Goal: Contribute content

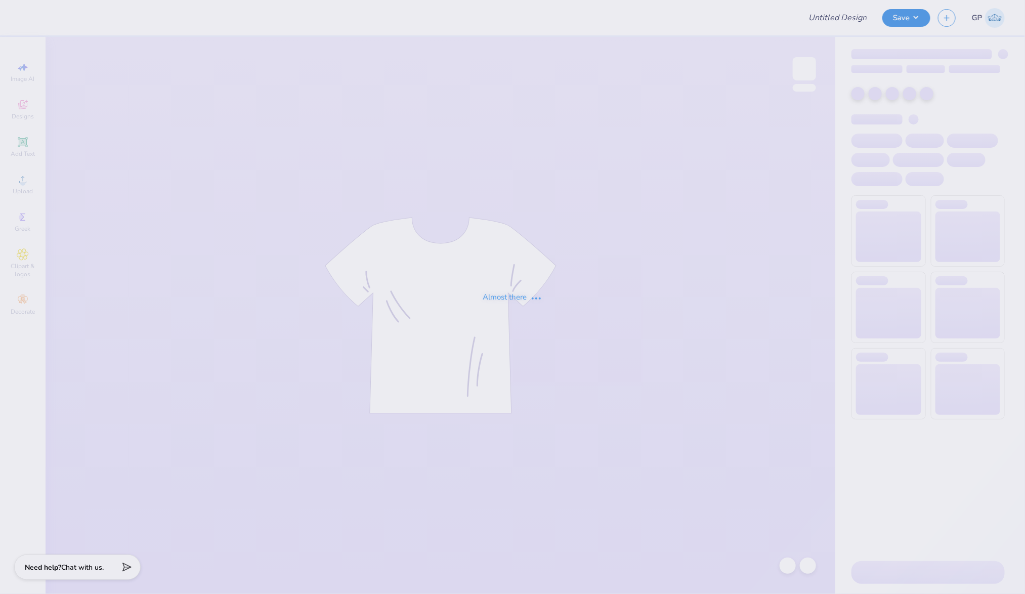
type input "Parents Weekend ZTA"
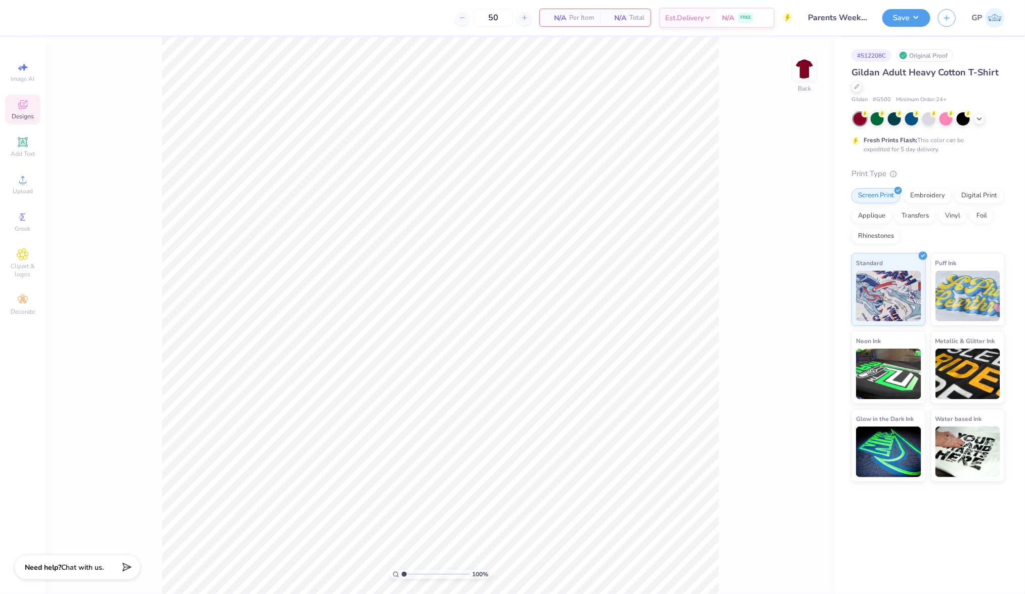
click at [29, 118] on span "Designs" at bounding box center [23, 116] width 22 height 8
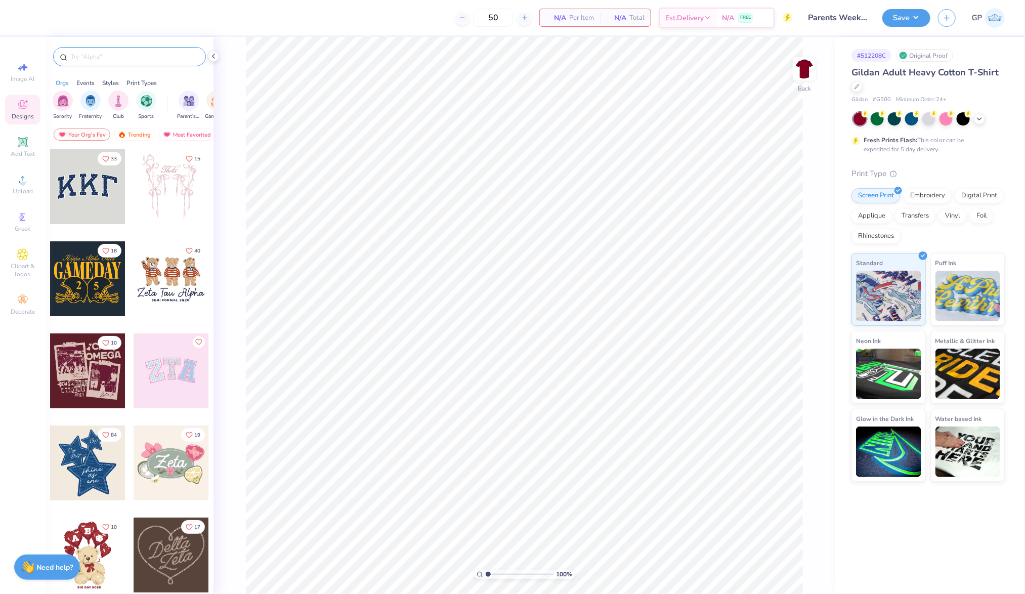
click at [129, 60] on input "text" at bounding box center [134, 57] width 129 height 10
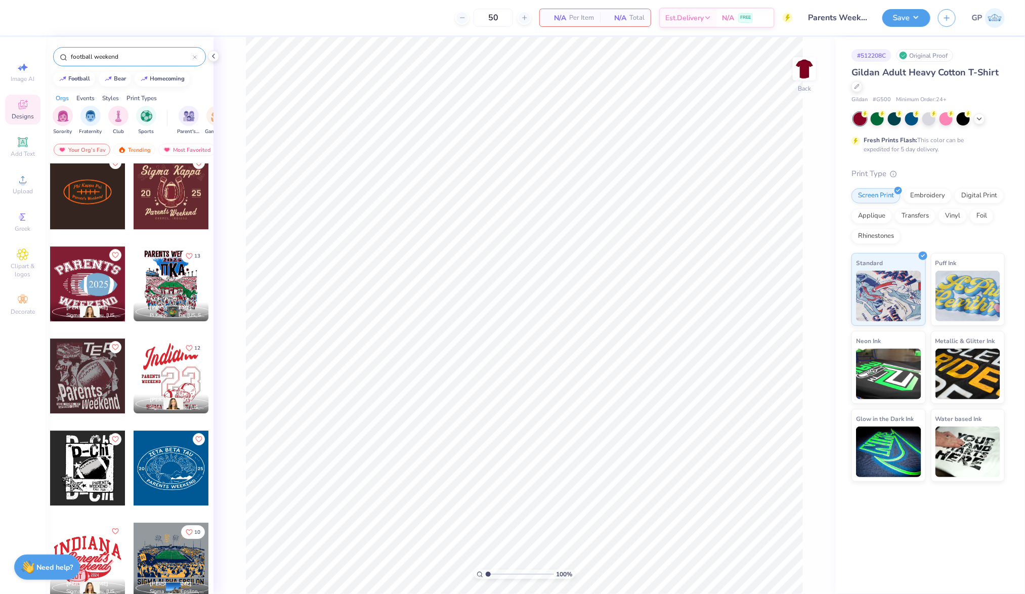
scroll to position [1660, 0]
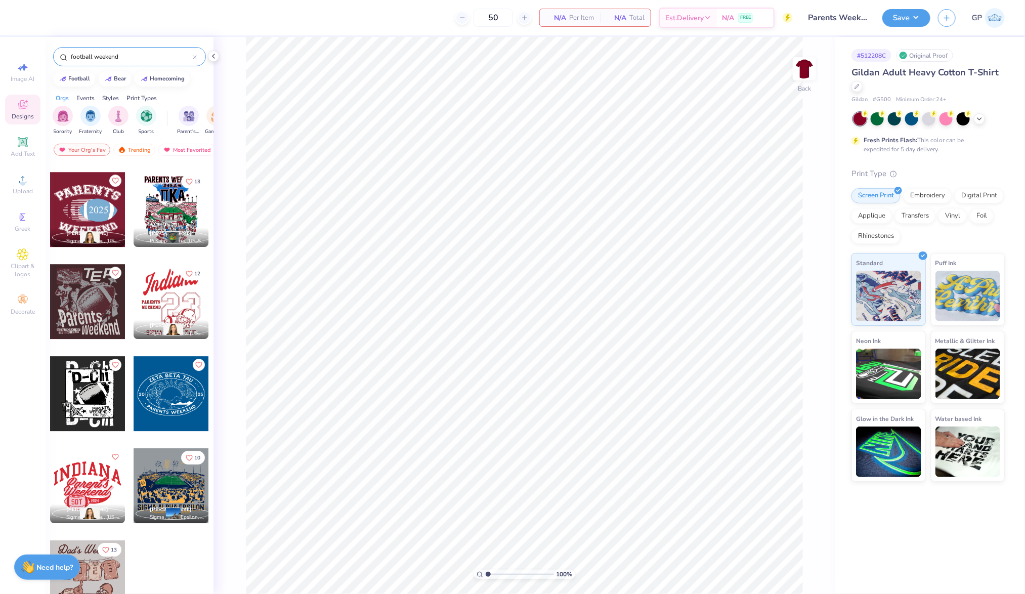
click at [168, 54] on input "football weekend" at bounding box center [131, 57] width 123 height 10
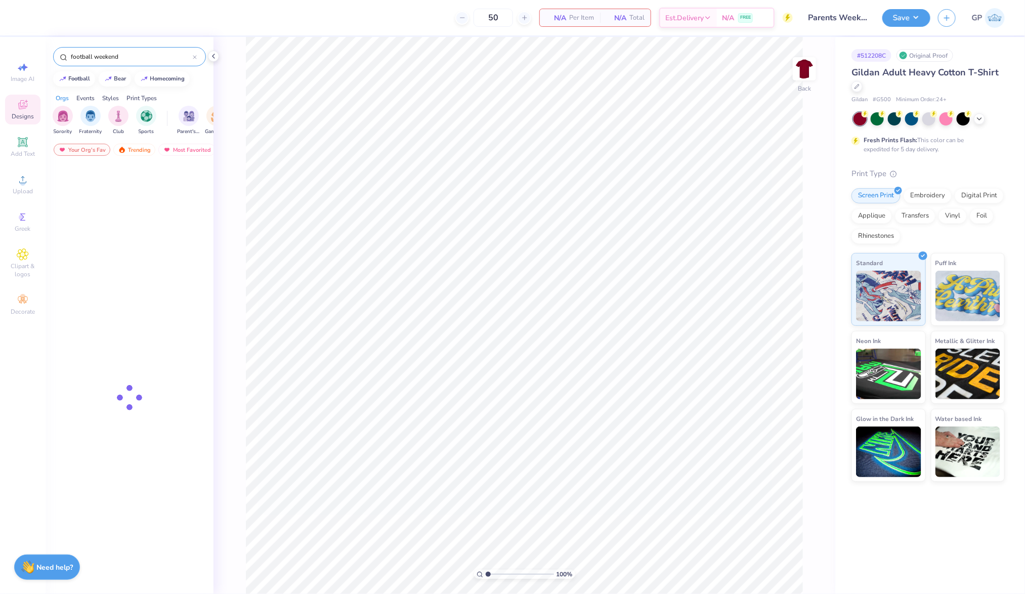
click at [168, 54] on input "football weekend" at bounding box center [131, 57] width 123 height 10
paste input "Football Parent's Weekend Sweater"
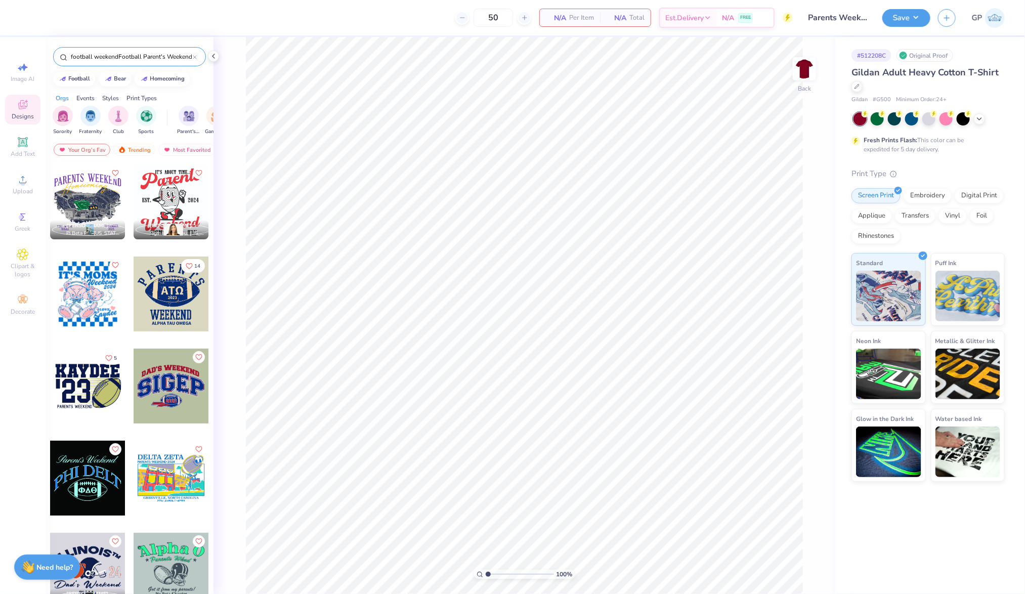
scroll to position [0, 24]
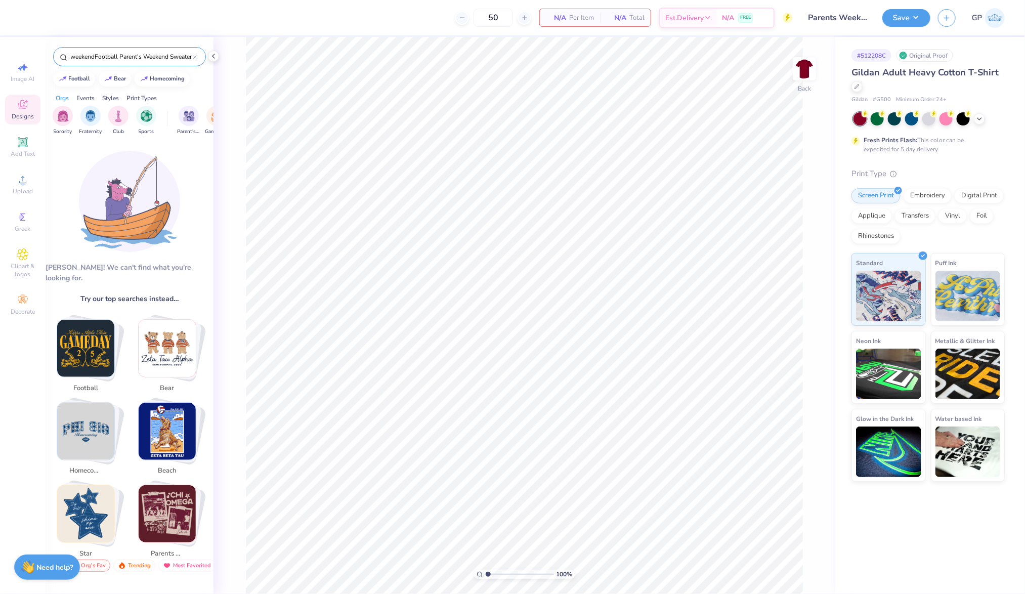
paste input "text"
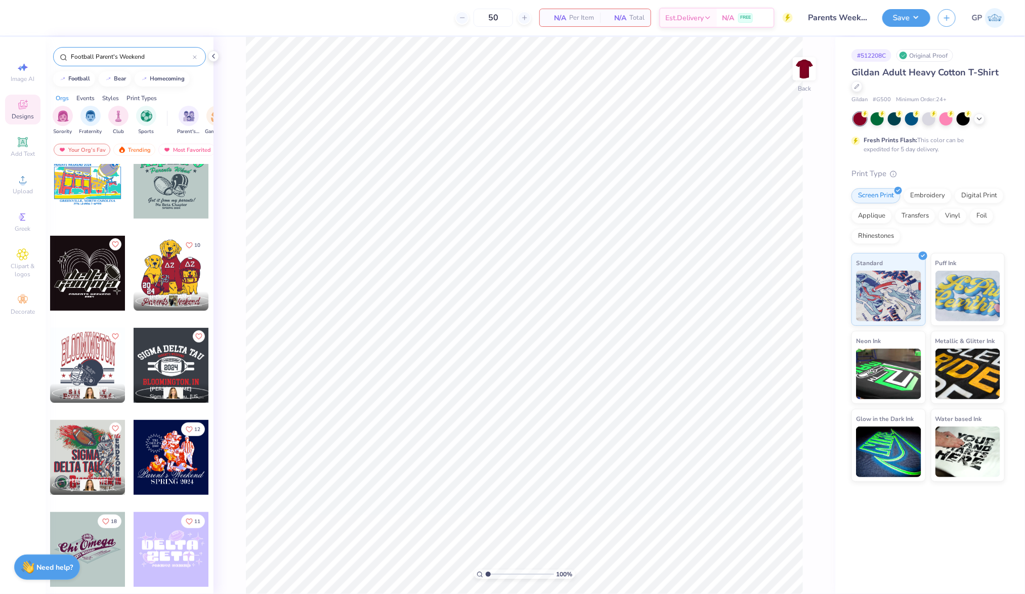
scroll to position [0, 0]
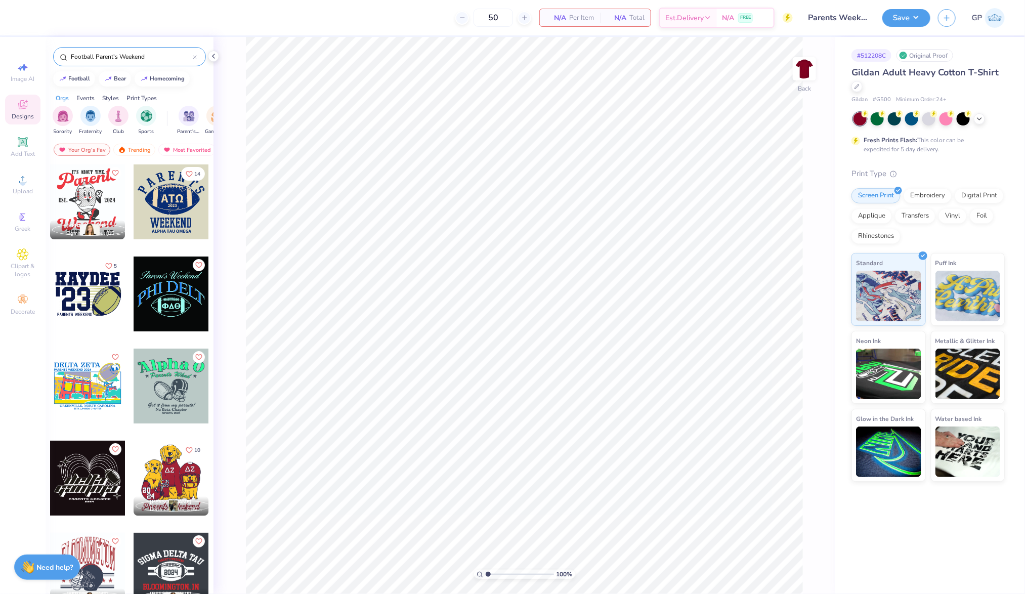
drag, startPoint x: 95, startPoint y: 59, endPoint x: 35, endPoint y: 47, distance: 60.8
click at [35, 47] on div "50 N/A Per Item N/A Total Est. Delivery N/A FREE Design Title Parents Weekend Z…" at bounding box center [512, 297] width 1025 height 594
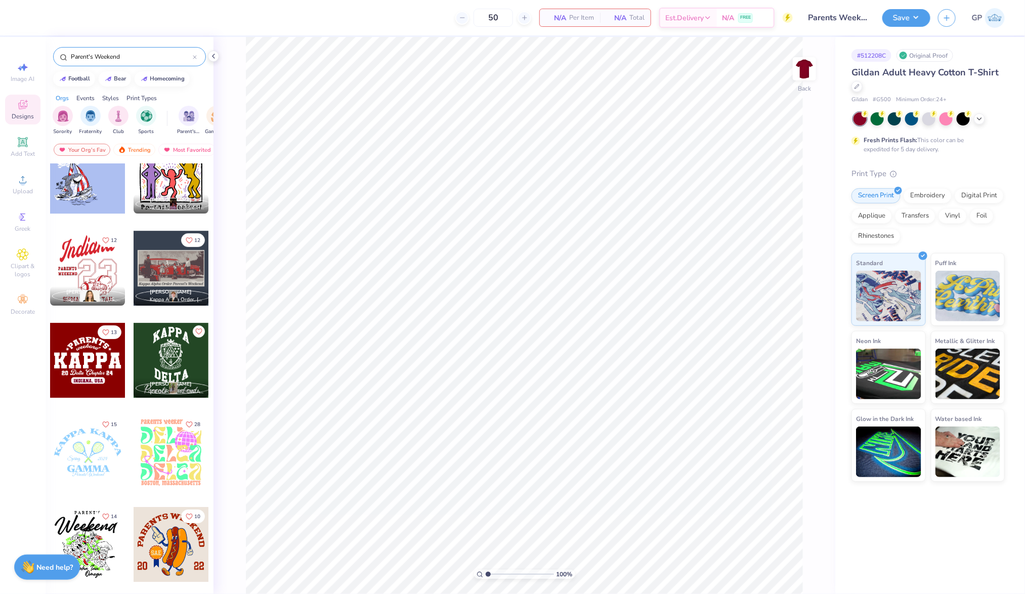
scroll to position [1668, 0]
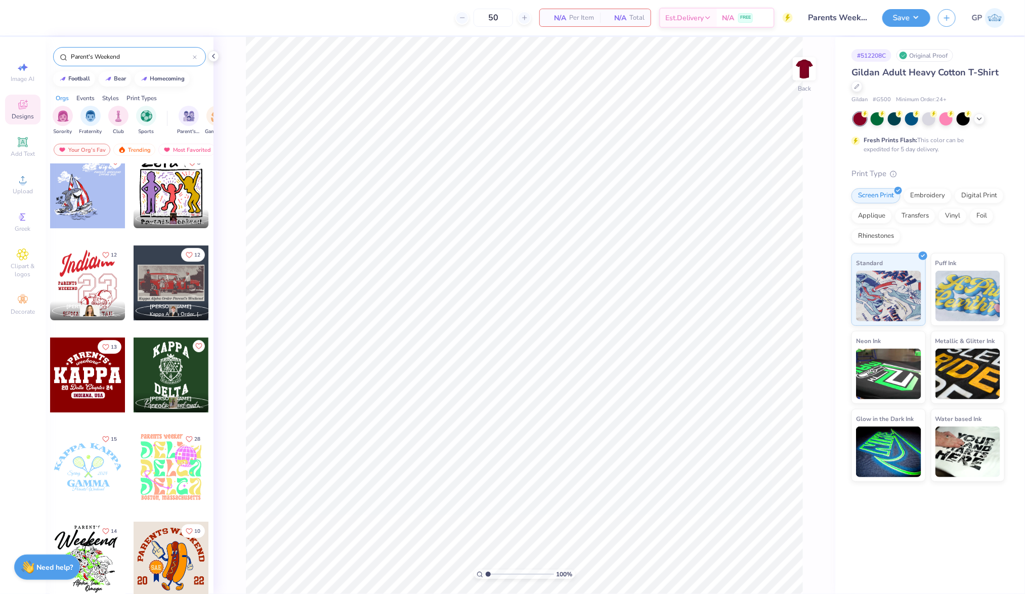
type input "Parent's Weekend"
